Goal: Entertainment & Leisure: Consume media (video, audio)

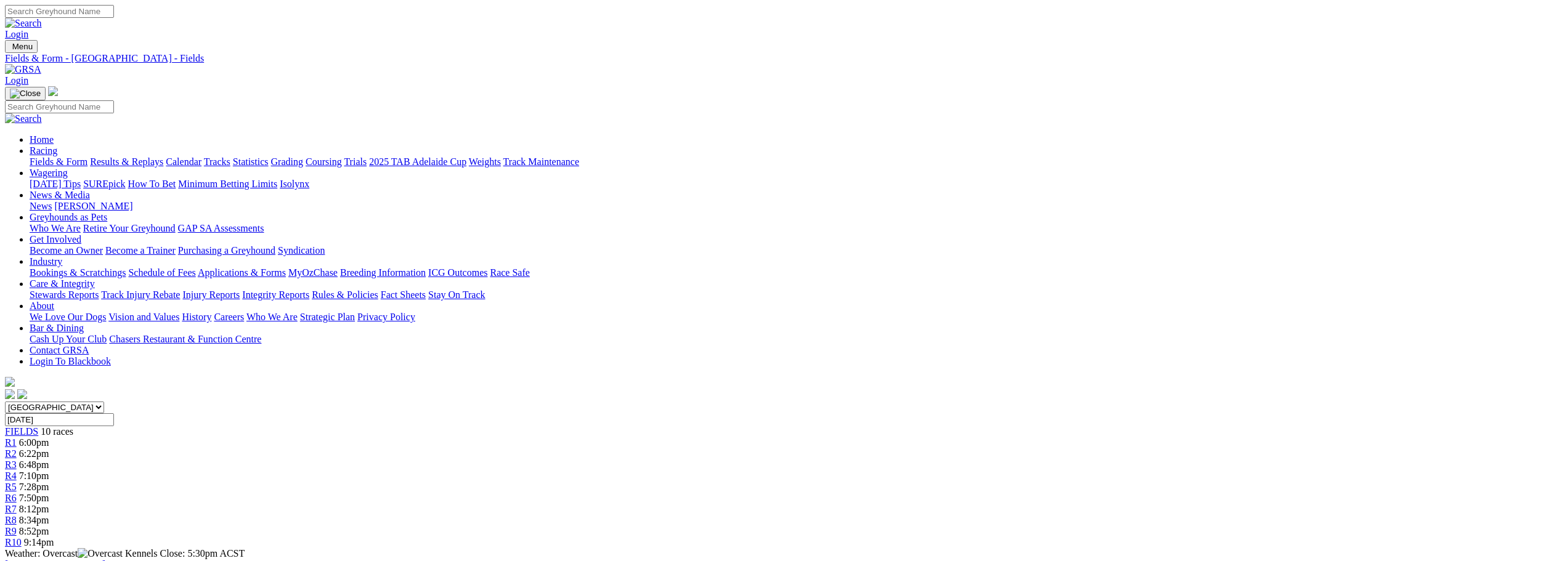
click at [163, 157] on link "Results & Replays" at bounding box center [126, 162] width 73 height 10
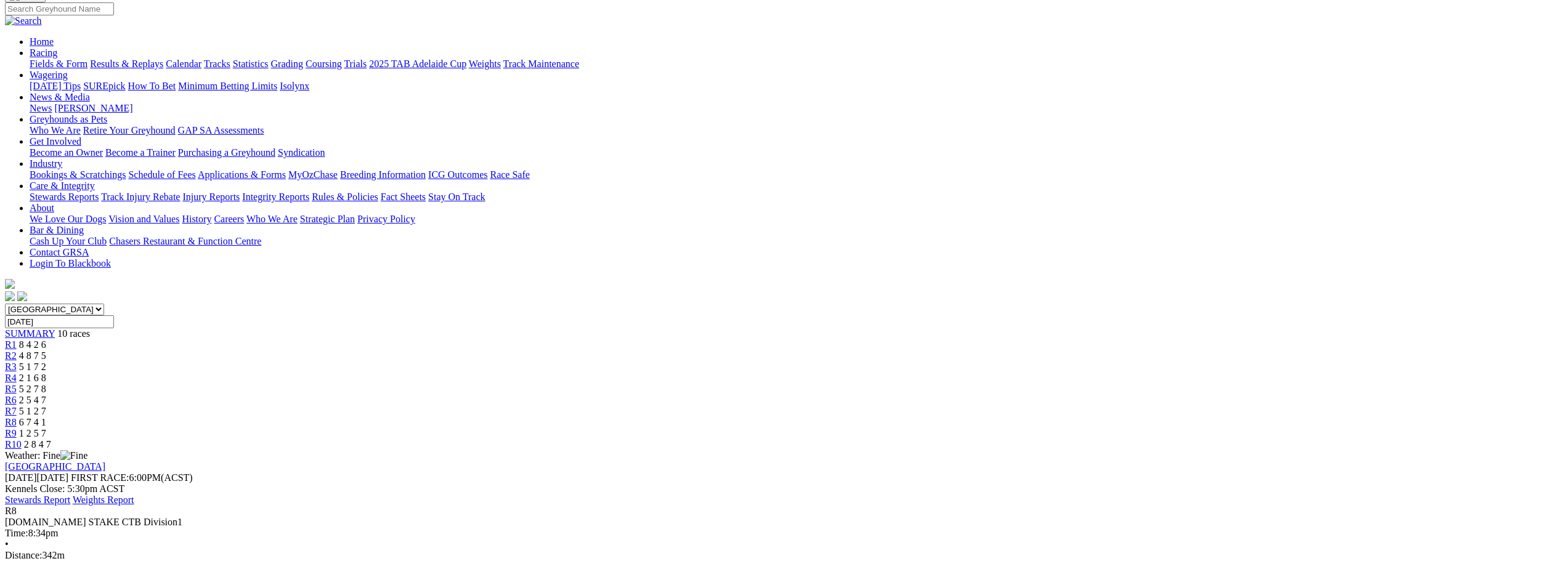
scroll to position [61, 0]
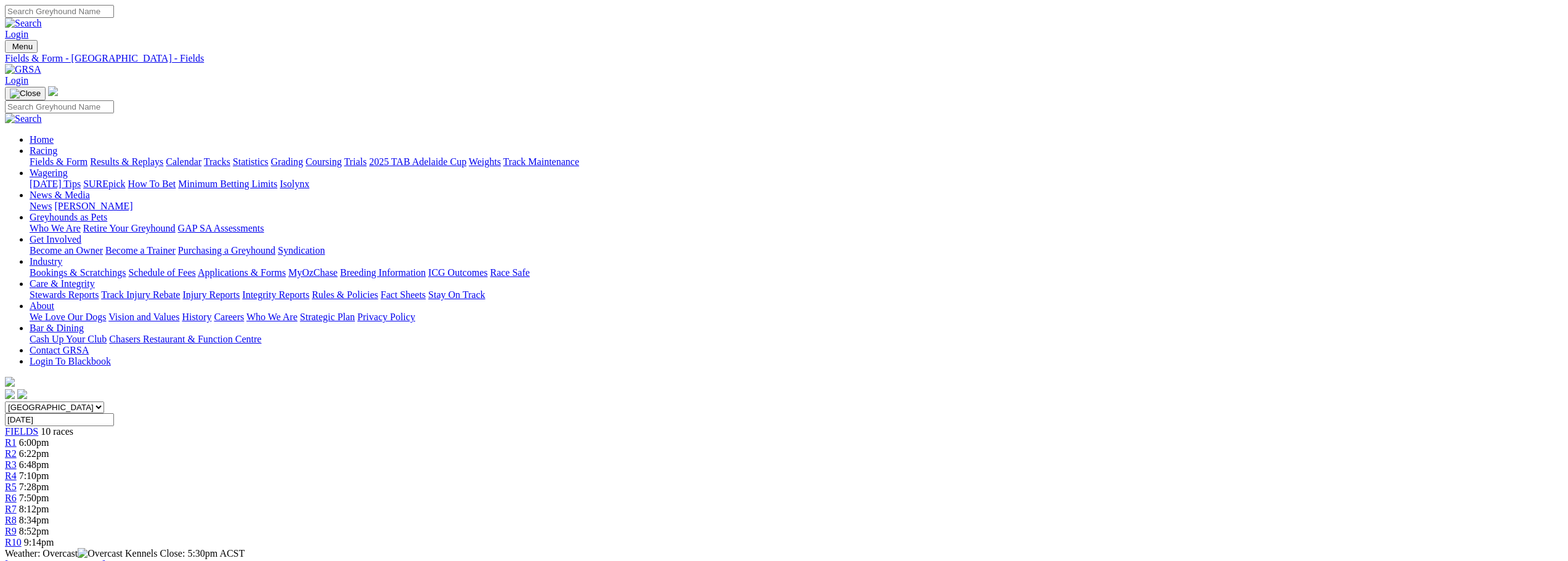
click at [163, 157] on link "Results & Replays" at bounding box center [126, 162] width 73 height 10
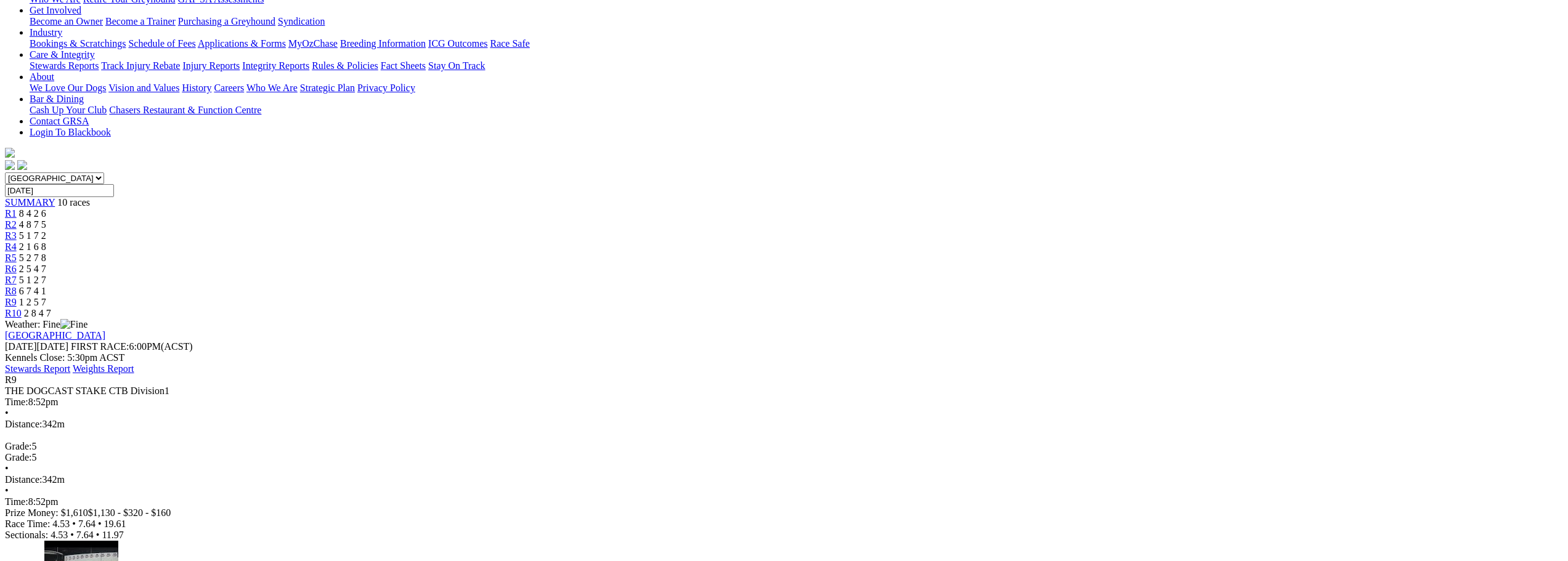
scroll to position [246, 0]
